Goal: Task Accomplishment & Management: Use online tool/utility

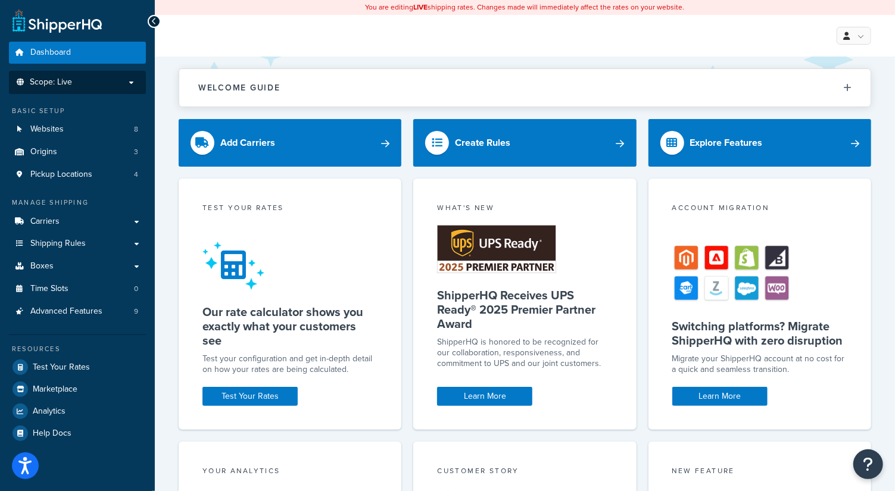
click at [93, 82] on p "Scope: Live" at bounding box center [77, 82] width 126 height 10
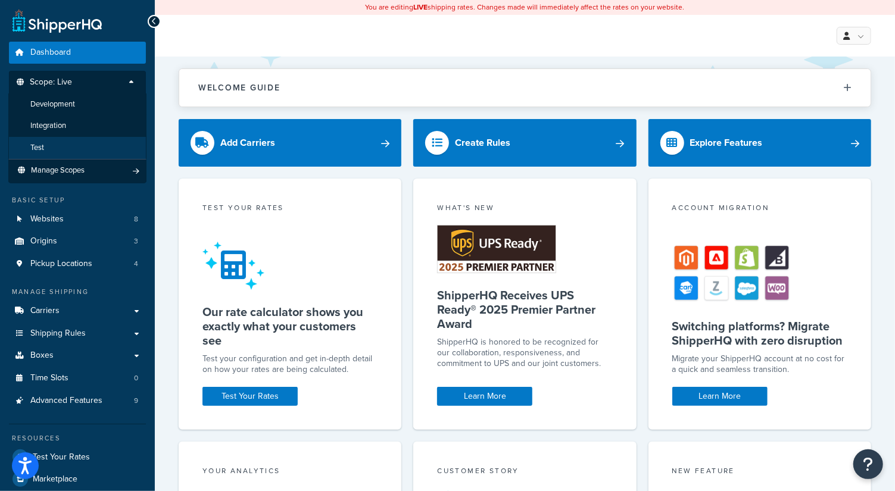
click at [66, 143] on li "Test" at bounding box center [77, 148] width 138 height 22
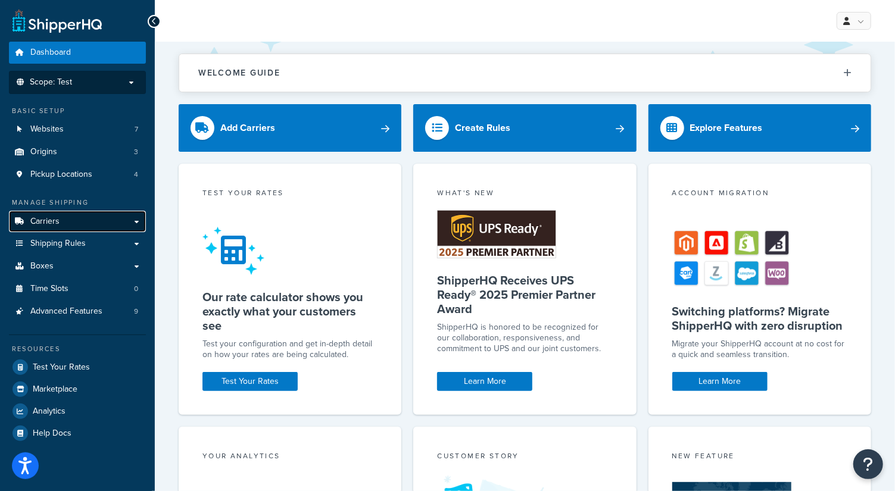
click at [63, 216] on link "Carriers" at bounding box center [77, 222] width 137 height 22
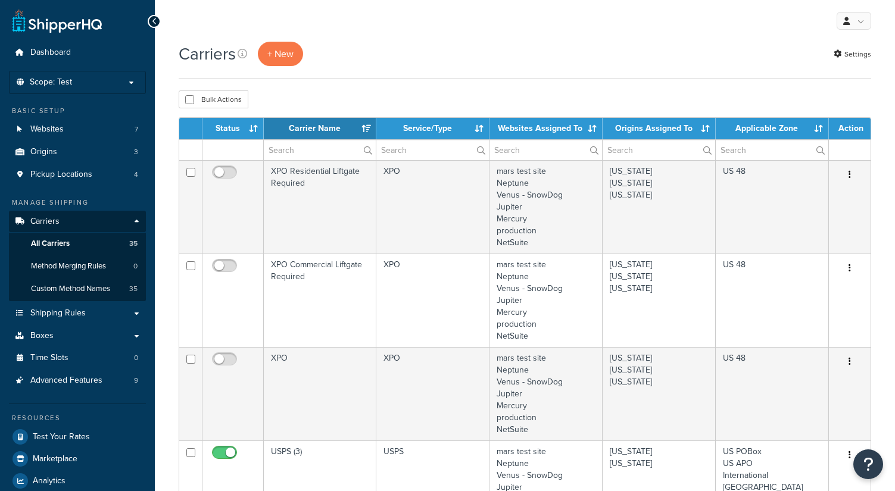
select select "15"
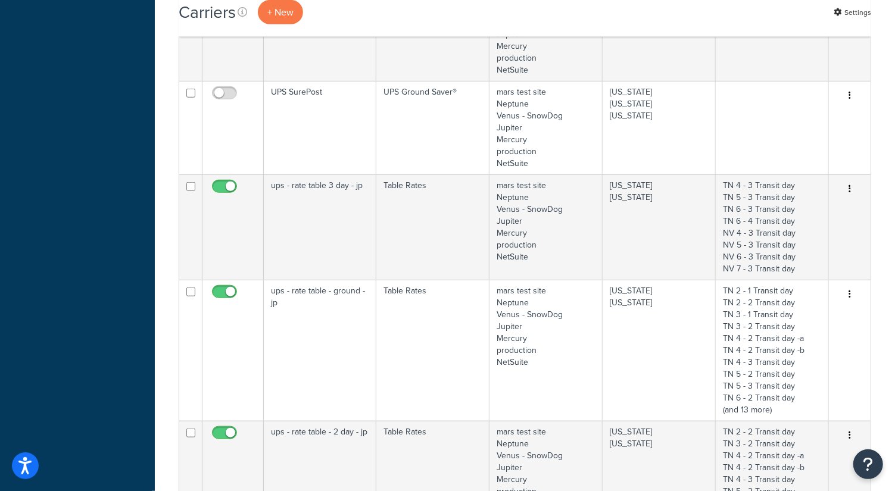
scroll to position [551, 0]
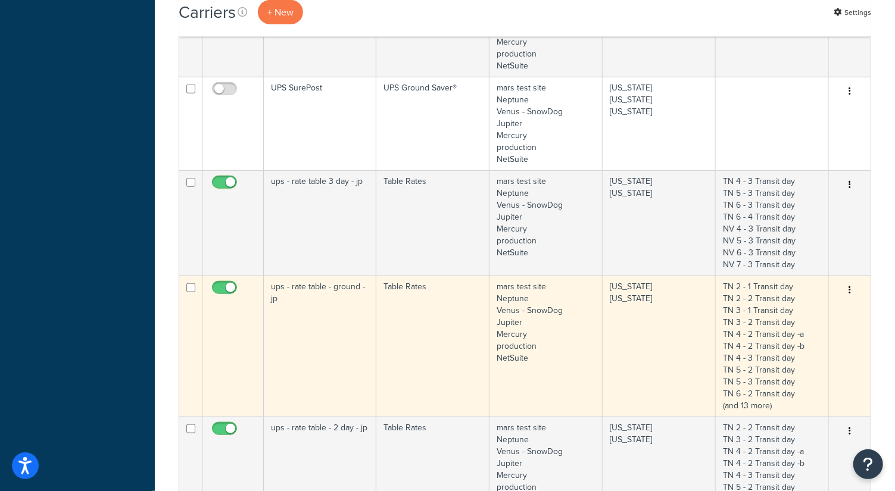
click at [337, 314] on td "ups - rate table - ground - jp" at bounding box center [320, 346] width 113 height 141
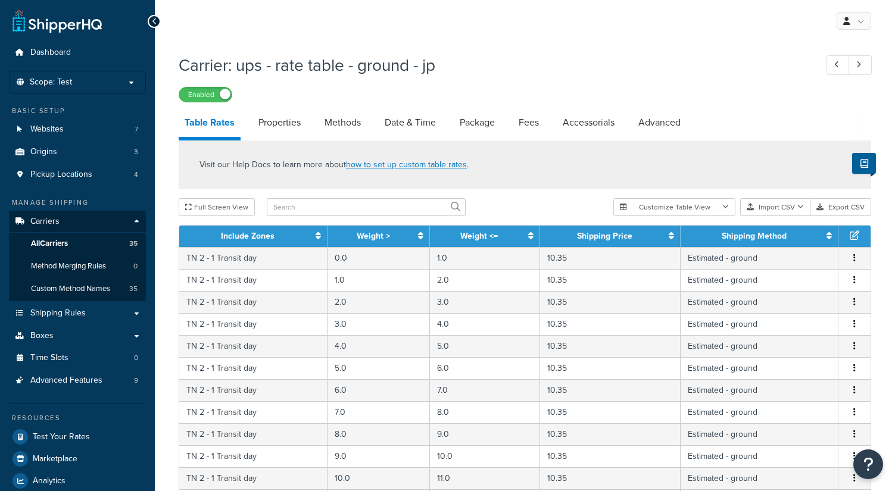
select select "25"
click at [398, 126] on link "Date & Time" at bounding box center [410, 122] width 63 height 29
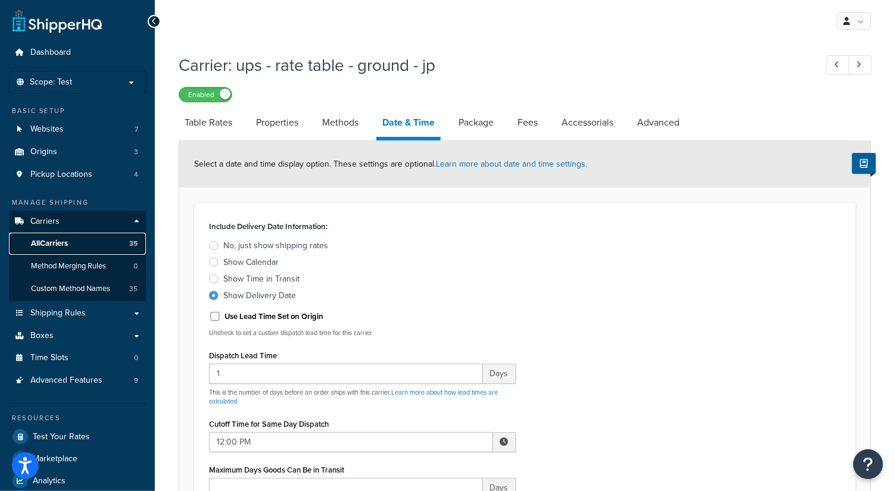
click at [82, 240] on link "All Carriers 35" at bounding box center [77, 244] width 137 height 22
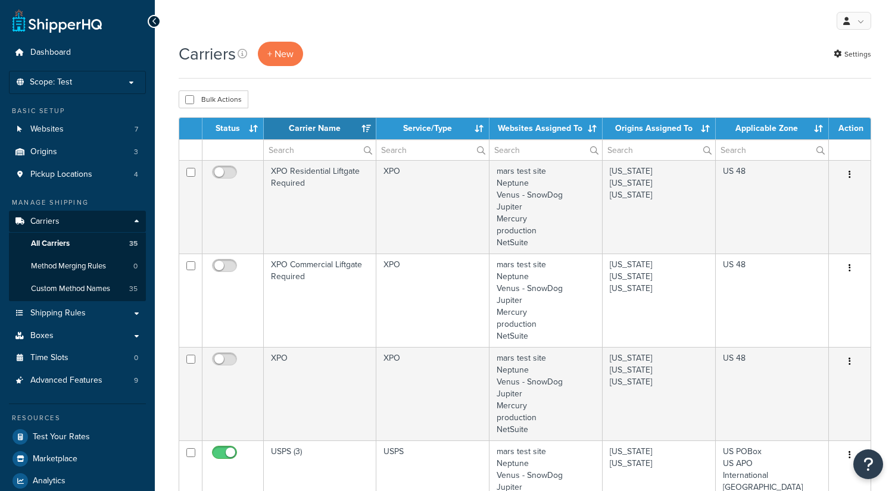
select select "15"
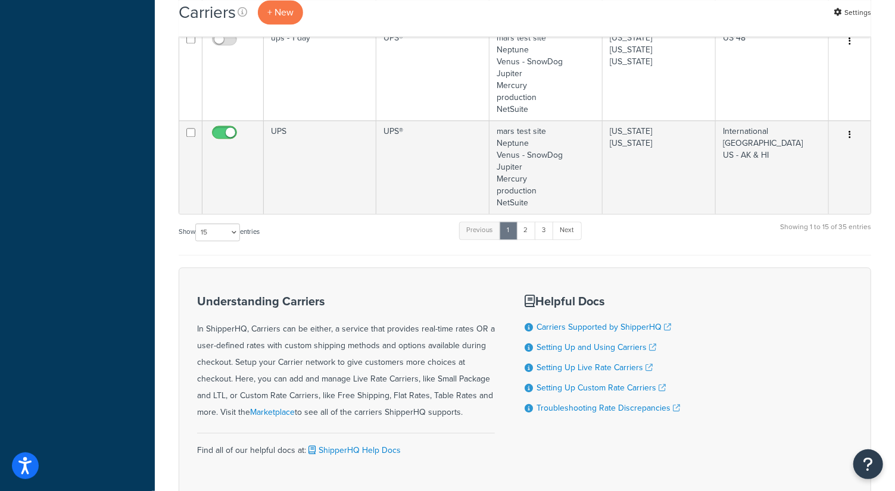
scroll to position [1514, 0]
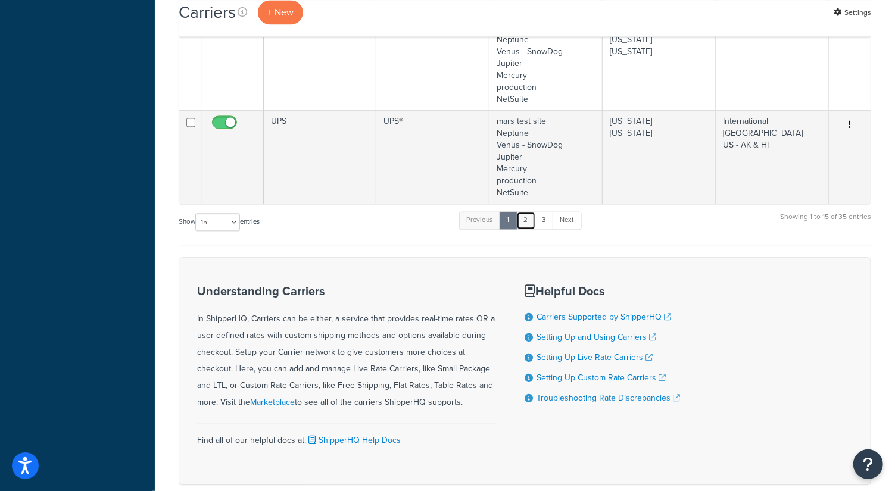
click at [525, 217] on link "2" at bounding box center [526, 220] width 20 height 18
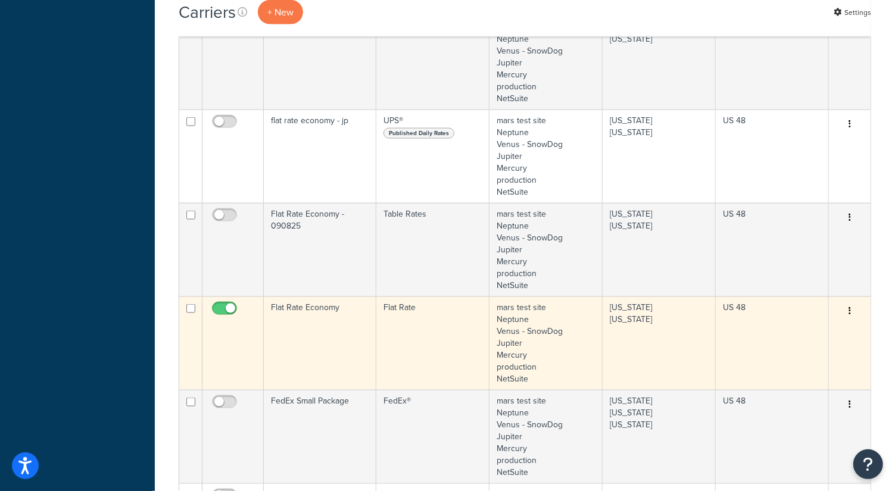
scroll to position [826, 0]
click at [316, 315] on td "Flat Rate Economy" at bounding box center [320, 344] width 113 height 93
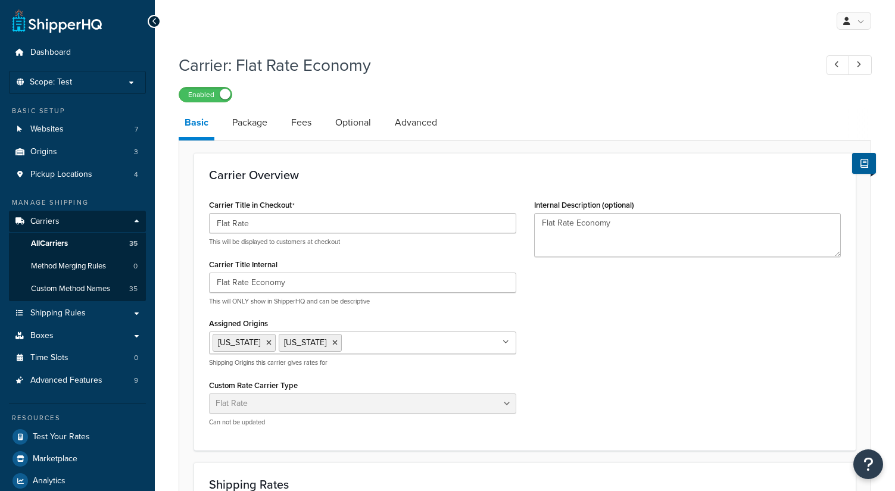
select select "flat"
click at [264, 123] on link "Package" at bounding box center [249, 122] width 47 height 29
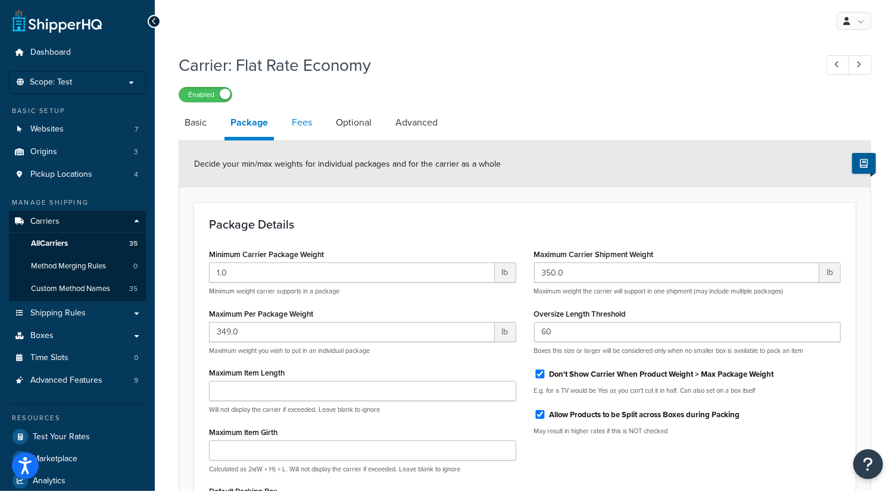
click at [297, 120] on link "Fees" at bounding box center [302, 122] width 32 height 29
select select "AFTER"
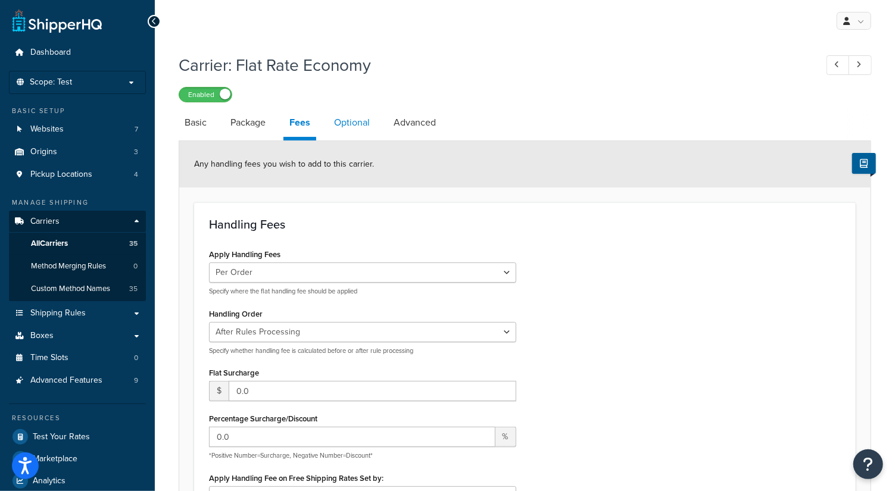
click at [340, 120] on link "Optional" at bounding box center [352, 122] width 48 height 29
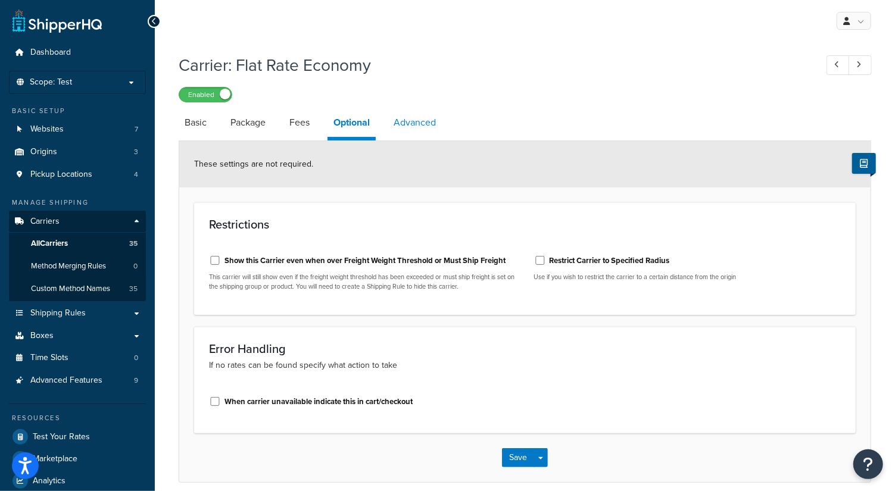
click at [425, 121] on link "Advanced" at bounding box center [415, 122] width 54 height 29
select select "false"
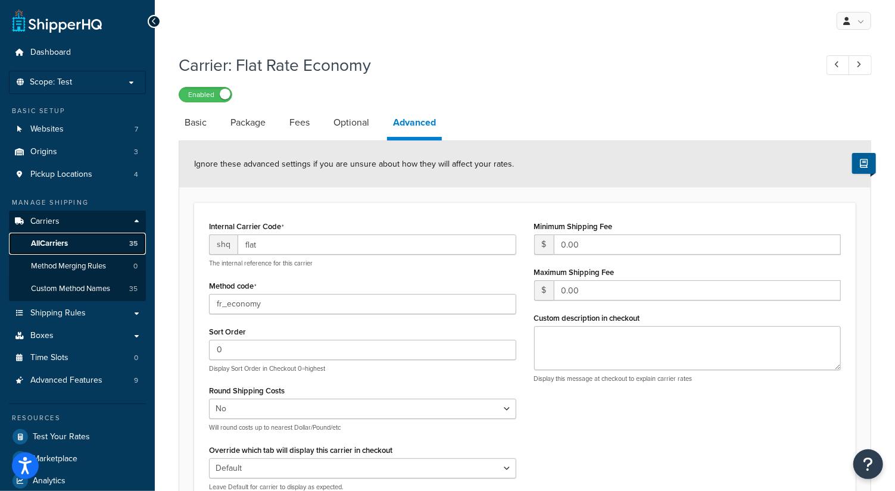
click at [54, 239] on span "All Carriers" at bounding box center [49, 244] width 37 height 10
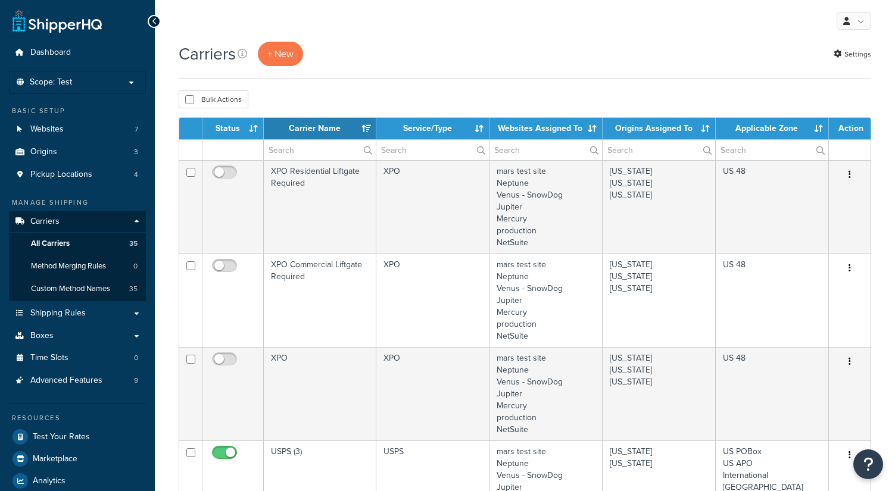
select select "15"
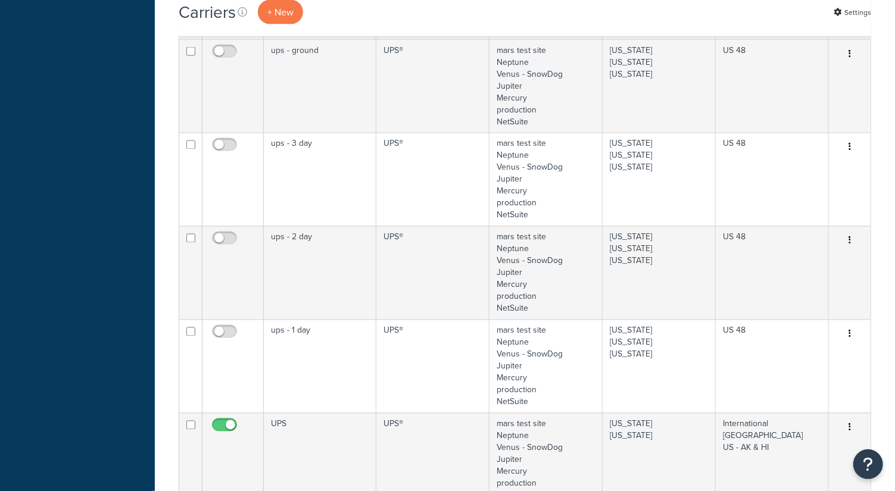
scroll to position [1272, 0]
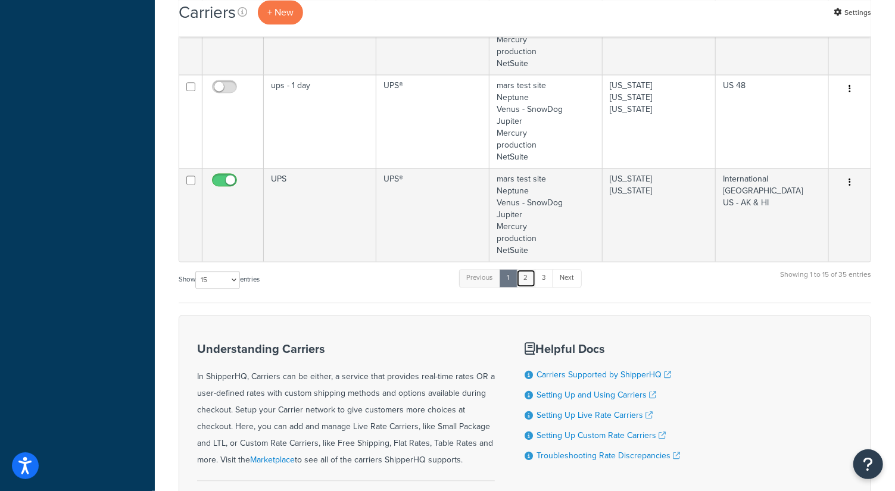
click at [530, 270] on link "2" at bounding box center [526, 278] width 20 height 18
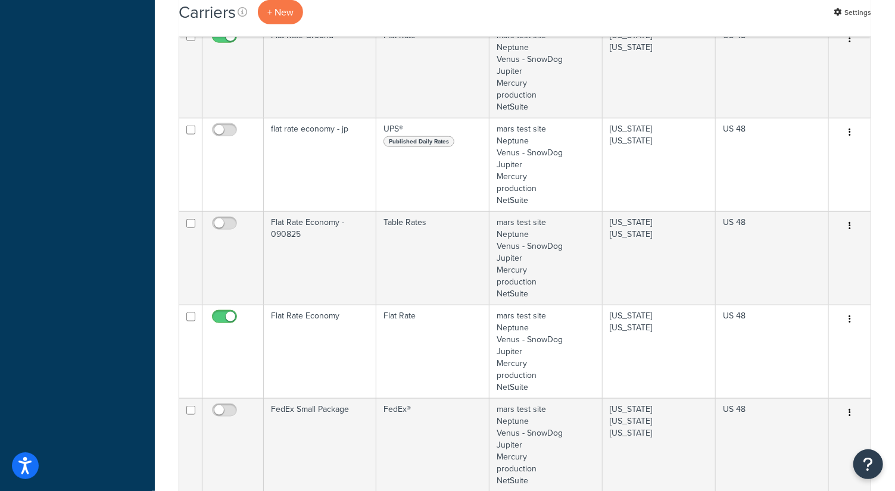
scroll to position [819, 0]
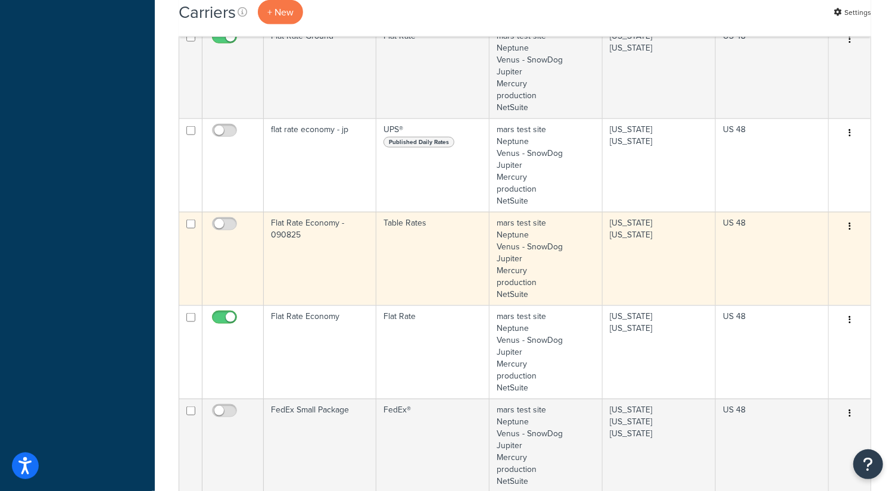
click at [299, 234] on td "Flat Rate Economy - 090825" at bounding box center [320, 258] width 113 height 93
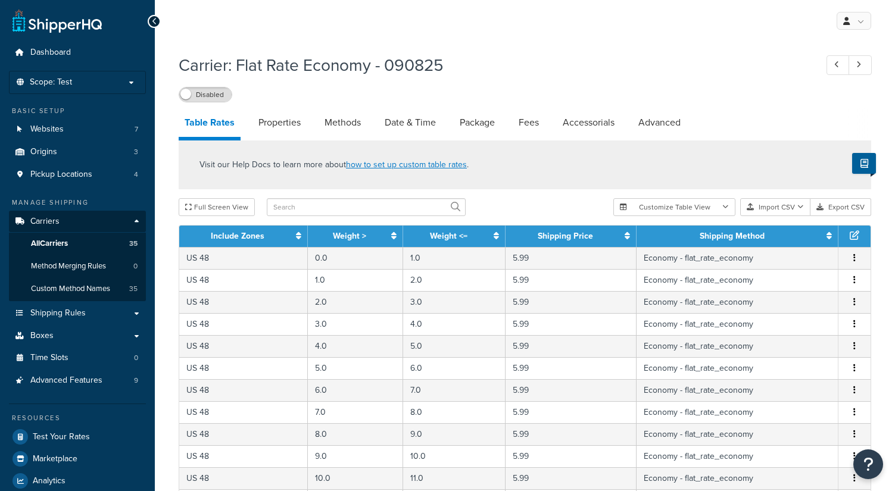
select select "25"
click at [833, 63] on link at bounding box center [837, 65] width 23 height 20
click at [424, 121] on link "Date & Time" at bounding box center [410, 122] width 63 height 29
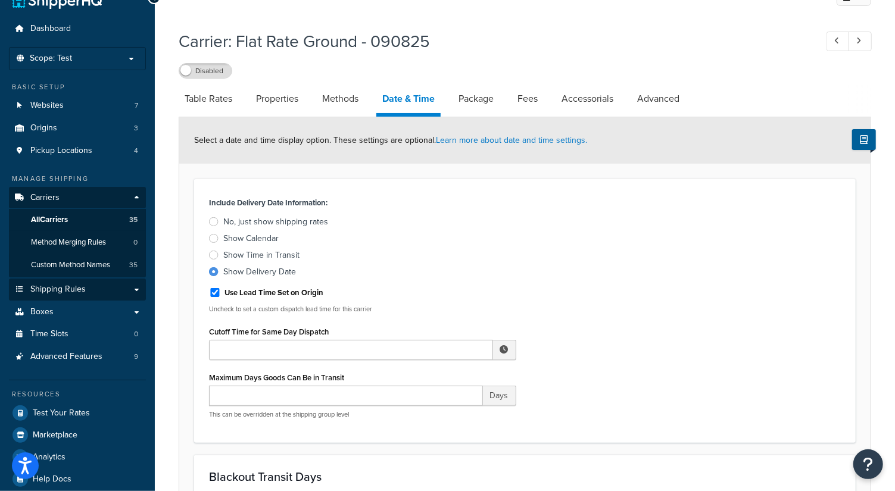
scroll to position [128, 0]
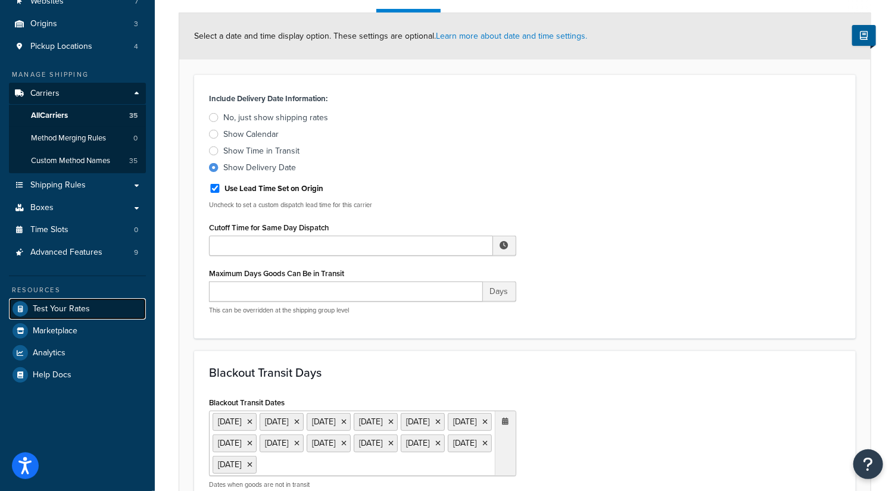
click at [81, 305] on span "Test Your Rates" at bounding box center [61, 309] width 57 height 10
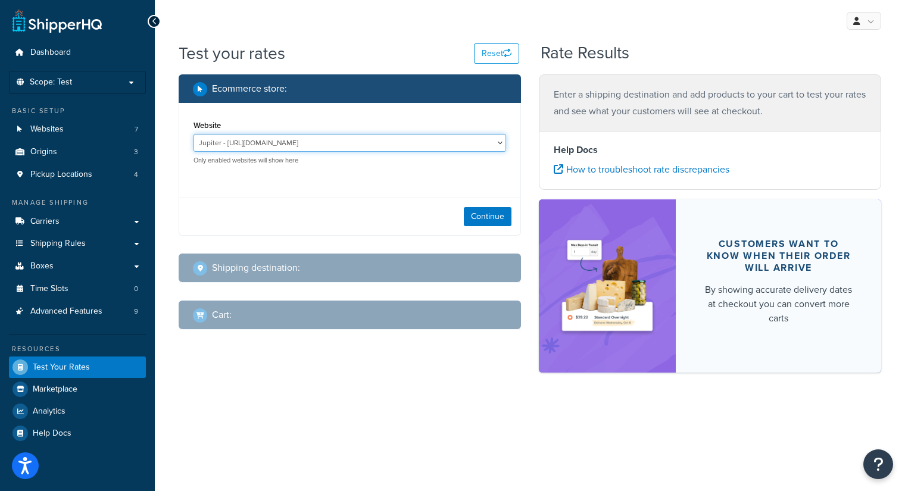
click at [407, 139] on select "Jupiter - [URL][DOMAIN_NAME] Mercury - [URL][DOMAIN_NAME] production - [URL][DO…" at bounding box center [350, 143] width 313 height 18
click at [398, 227] on div "Continue" at bounding box center [349, 217] width 341 height 38
click at [402, 133] on div "Website Jupiter - [URL][DOMAIN_NAME] Mercury - [URL][DOMAIN_NAME] production - …" at bounding box center [350, 141] width 313 height 48
click at [402, 134] on select "Jupiter - [URL][DOMAIN_NAME] Mercury - [URL][DOMAIN_NAME] production - [URL][DO…" at bounding box center [350, 143] width 313 height 18
select select "99be2bad87482e912dc998f43942132d"
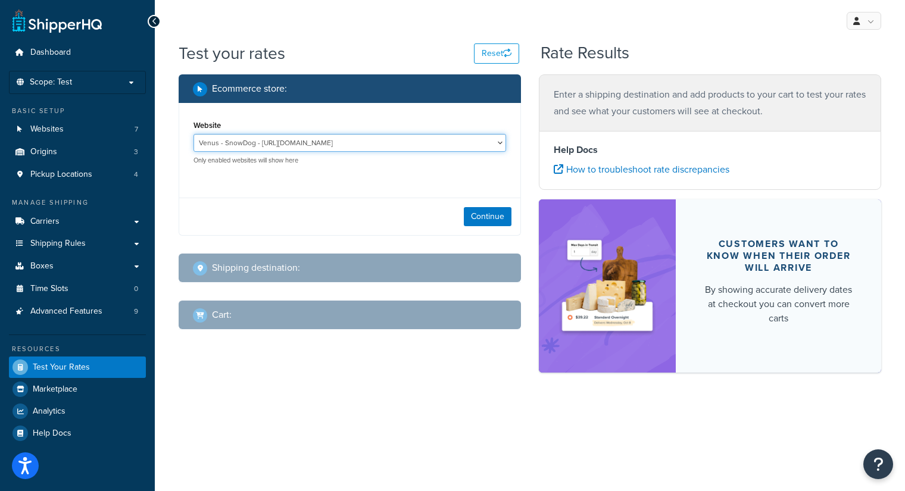
click at [194, 134] on select "Jupiter - [URL][DOMAIN_NAME] Mercury - [URL][DOMAIN_NAME] production - [URL][DO…" at bounding box center [350, 143] width 313 height 18
click at [463, 211] on div "Continue" at bounding box center [349, 217] width 341 height 38
click at [475, 213] on button "Continue" at bounding box center [488, 216] width 48 height 19
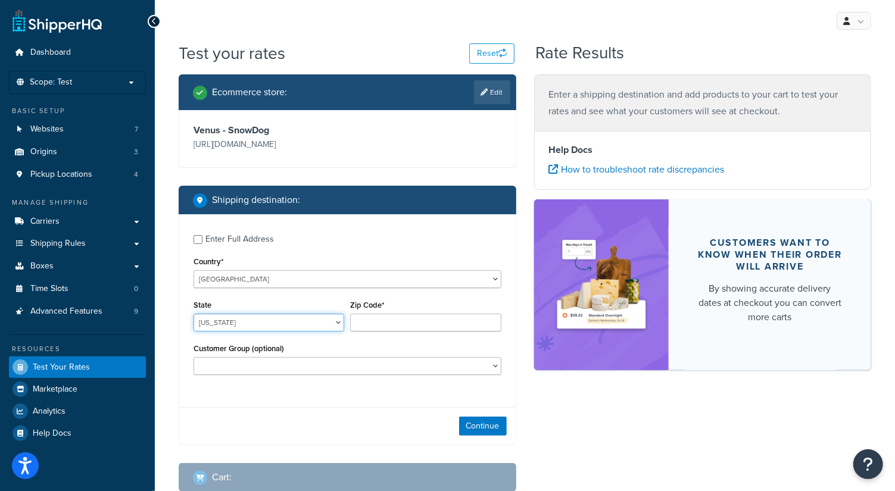
click at [260, 322] on select "[US_STATE] [US_STATE] [US_STATE] [US_STATE] [US_STATE] Armed Forces Americas Ar…" at bounding box center [269, 323] width 151 height 18
select select "CA"
click at [194, 314] on select "[US_STATE] [US_STATE] [US_STATE] [US_STATE] [US_STATE] Armed Forces Americas Ar…" at bounding box center [269, 323] width 151 height 18
type input "95628"
click at [488, 419] on button "Continue" at bounding box center [483, 426] width 48 height 19
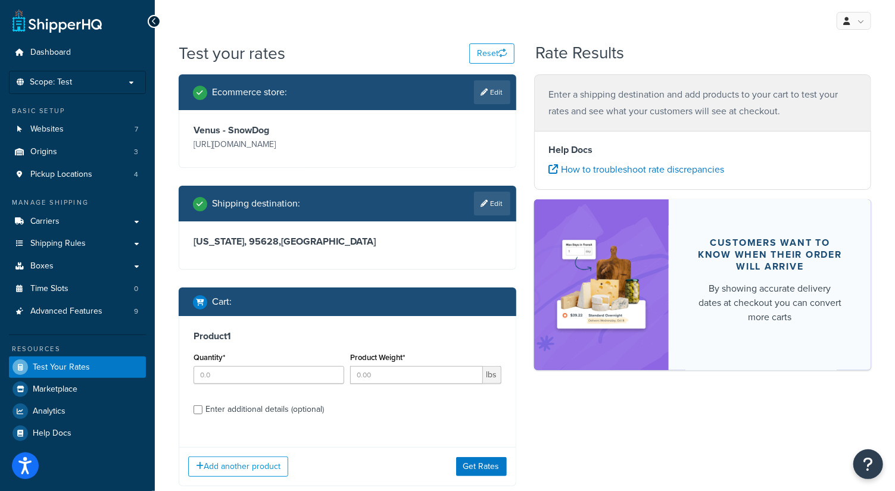
scroll to position [70, 0]
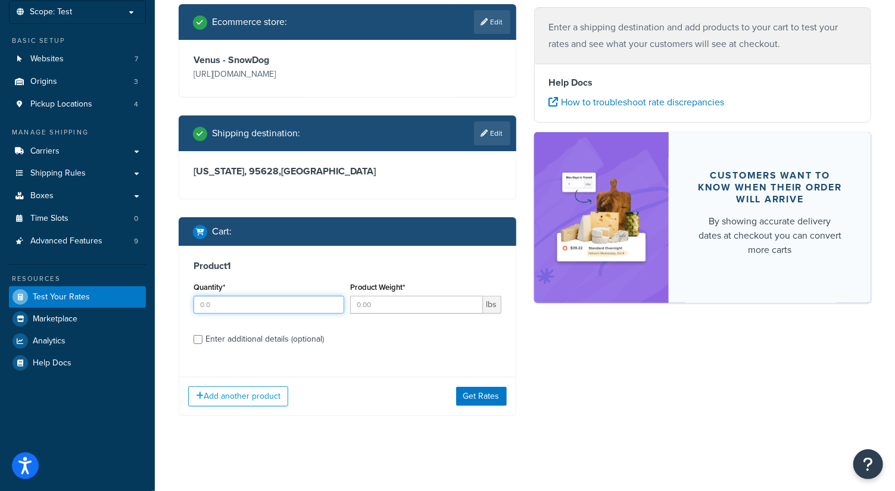
click at [266, 304] on input "Quantity*" at bounding box center [269, 305] width 151 height 18
click at [378, 301] on input "Product Weight*" at bounding box center [416, 305] width 132 height 18
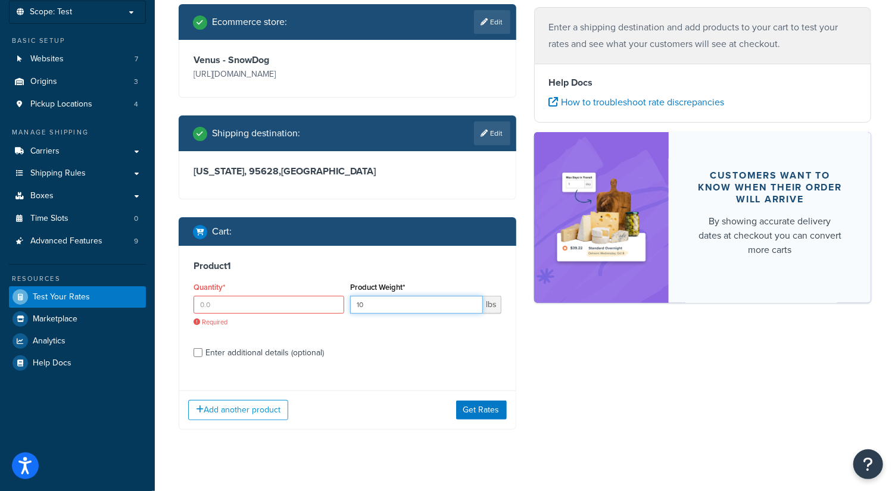
type input "10"
click at [380, 320] on div "Product Weight* 10 lbs" at bounding box center [425, 300] width 157 height 43
click at [288, 299] on input "Quantity*" at bounding box center [269, 305] width 151 height 18
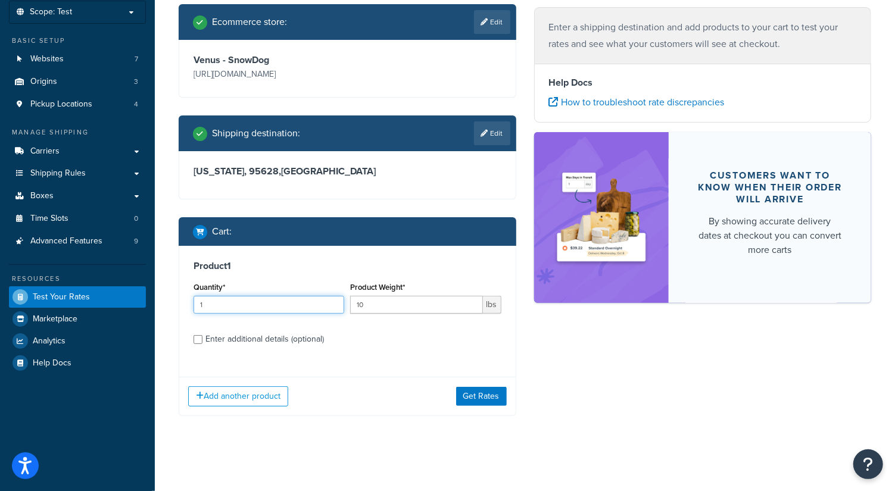
type input "1"
click at [382, 367] on div "Product 1 Quantity* 1 Product Weight* 10 lbs Enter additional details (optional)" at bounding box center [347, 307] width 336 height 122
click at [463, 390] on button "Get Rates" at bounding box center [481, 396] width 51 height 19
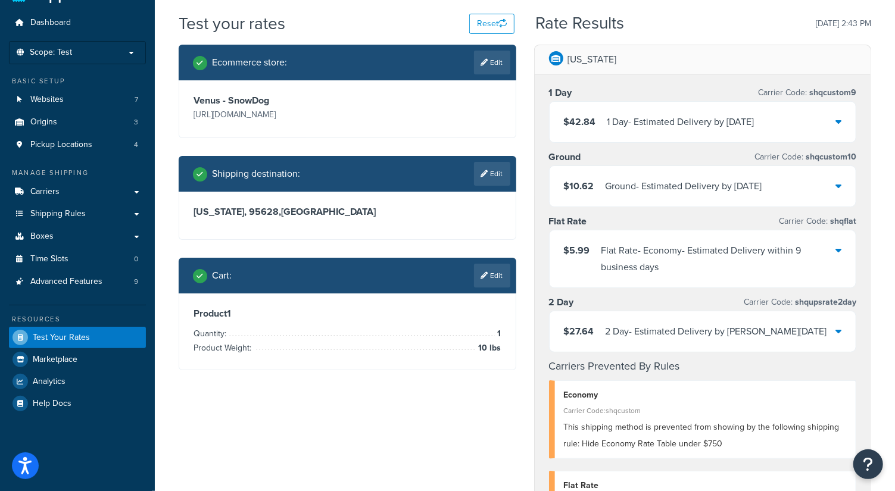
scroll to position [0, 0]
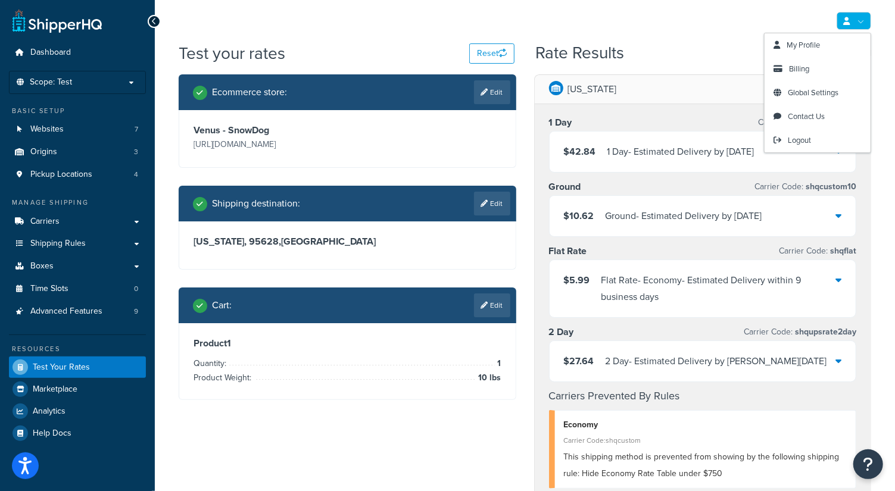
click at [852, 26] on link at bounding box center [854, 21] width 35 height 18
click at [818, 114] on span "Contact Us" at bounding box center [806, 116] width 37 height 11
